Goal: Find specific page/section: Find specific page/section

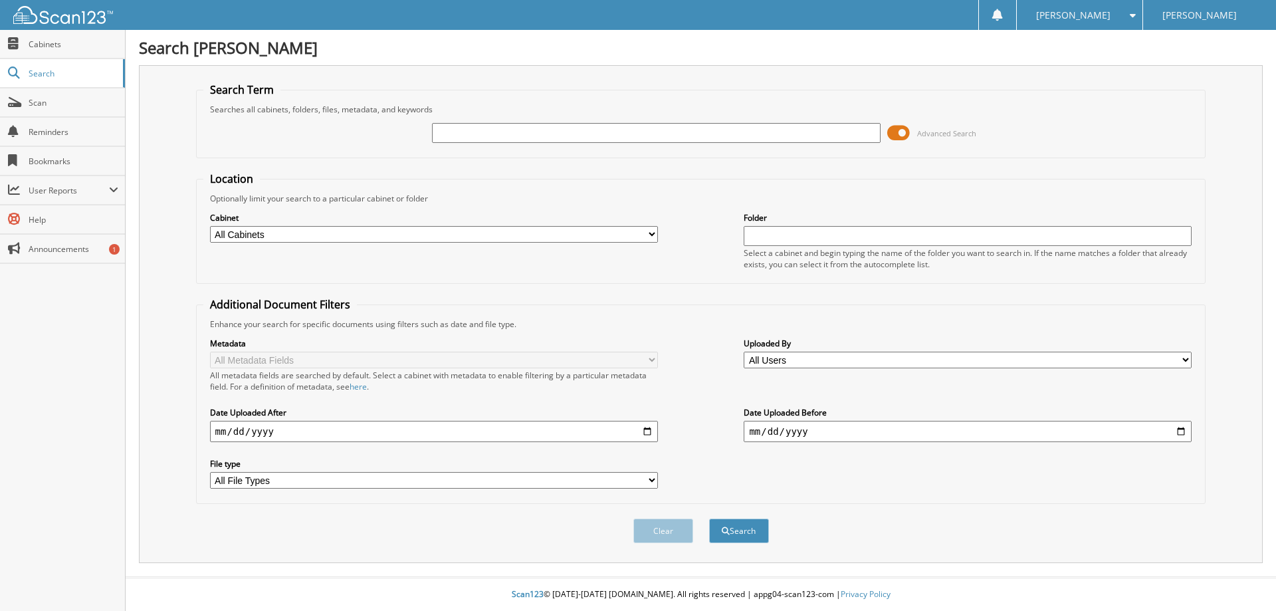
click at [897, 134] on span at bounding box center [898, 133] width 23 height 20
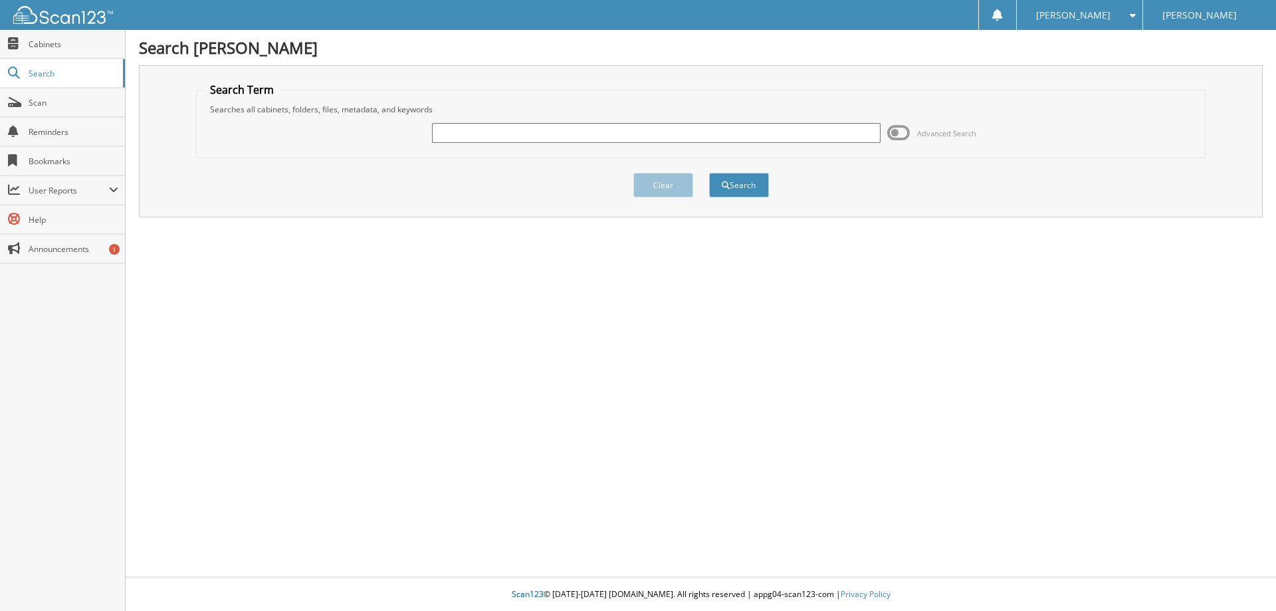
click at [581, 136] on input "text" at bounding box center [656, 133] width 448 height 20
type input "Lane"
click at [709, 173] on button "Search" at bounding box center [739, 185] width 60 height 25
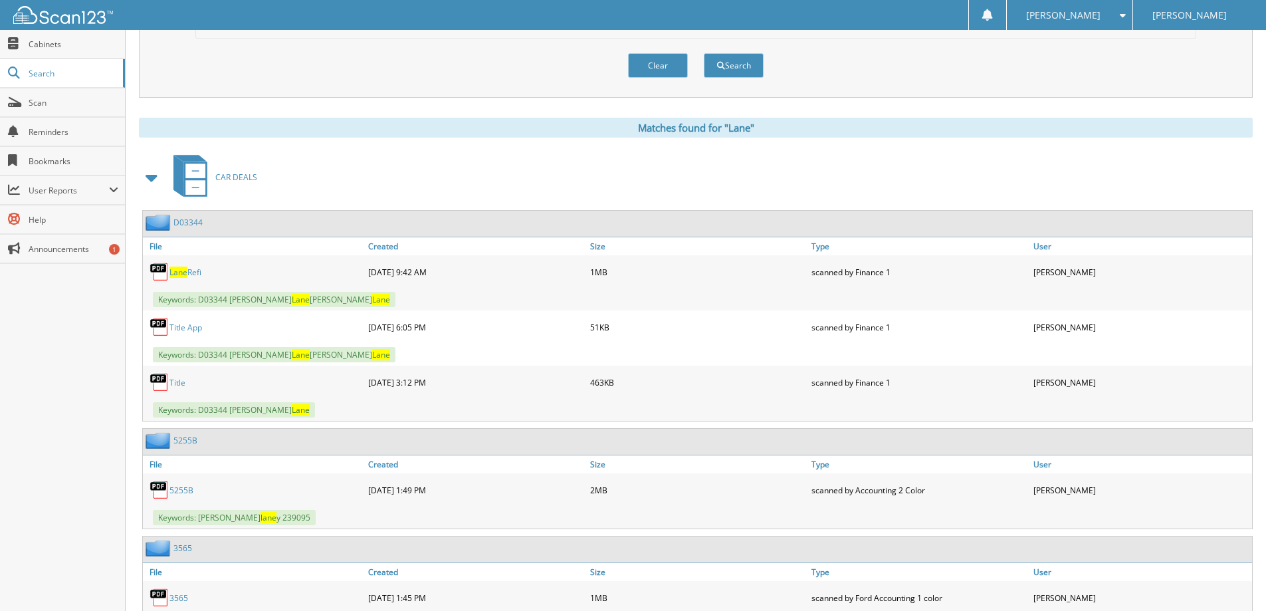
scroll to position [66, 0]
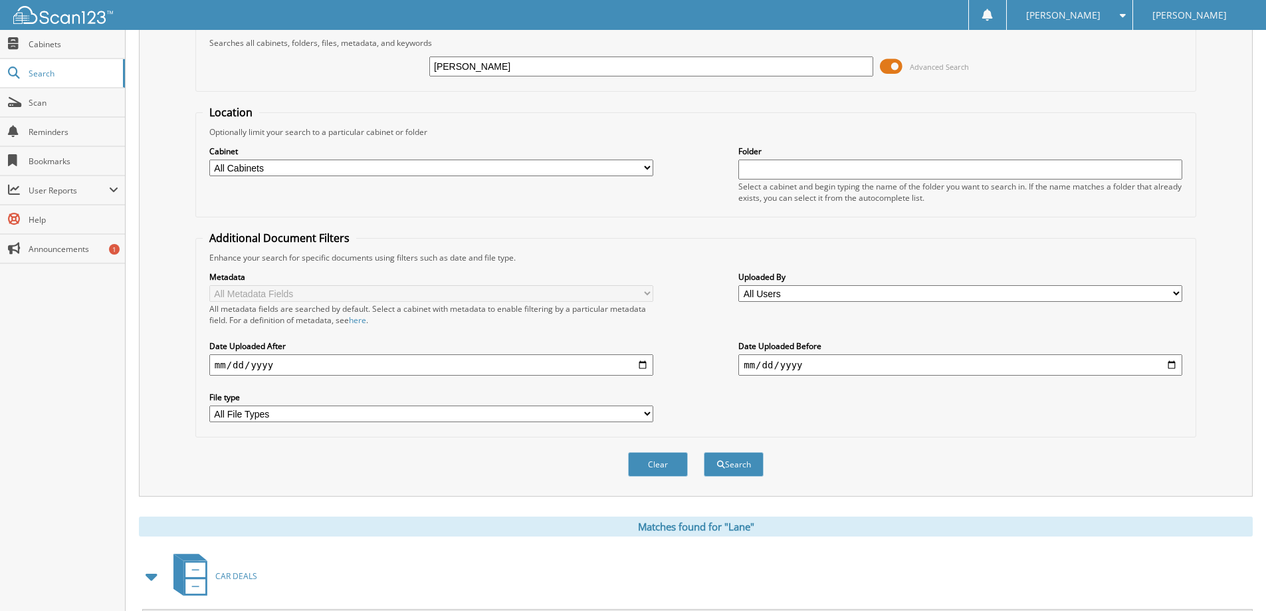
type input "[PERSON_NAME]"
click at [704, 452] on button "Search" at bounding box center [734, 464] width 60 height 25
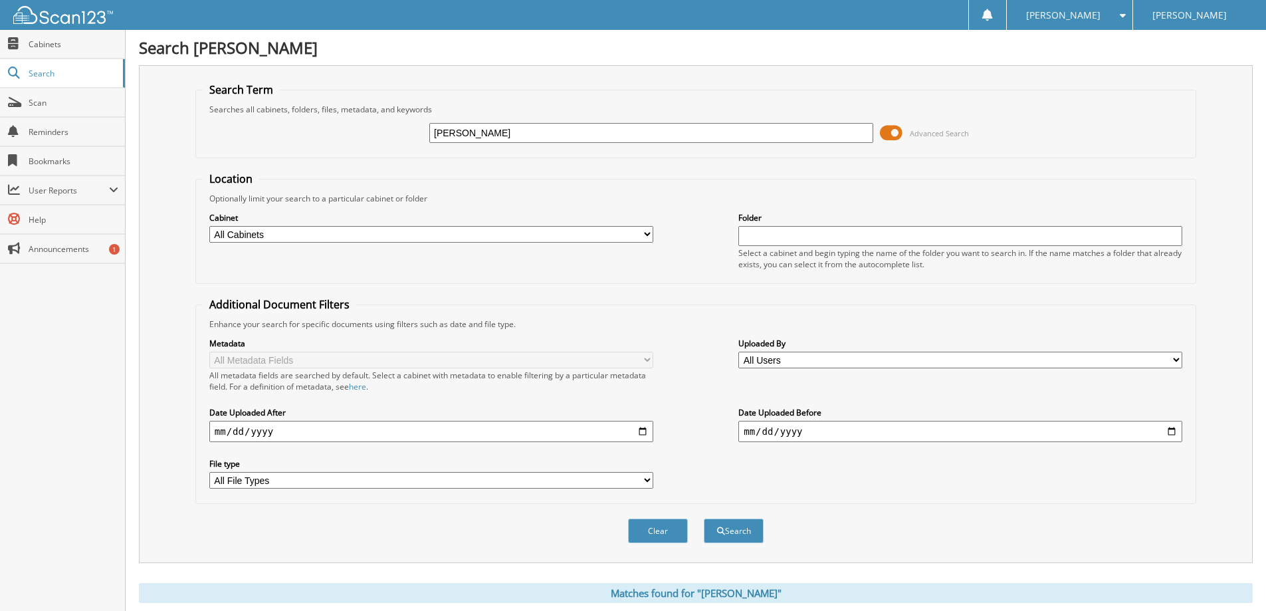
scroll to position [206, 0]
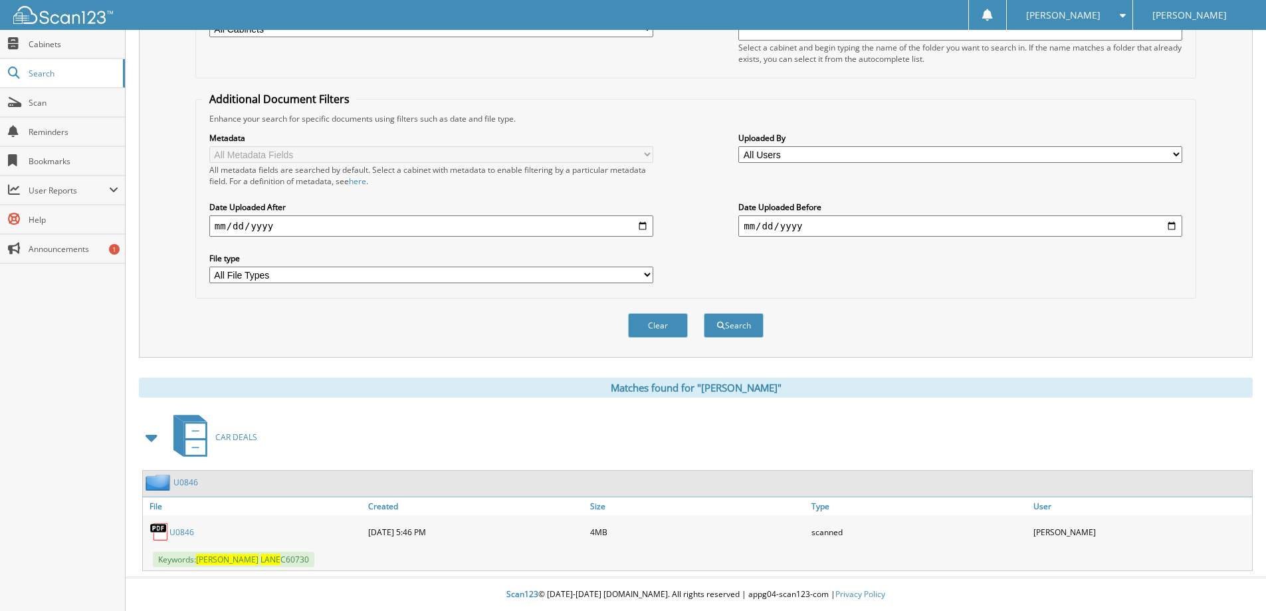
click at [185, 530] on link "U0846" at bounding box center [181, 531] width 25 height 11
